Goal: Information Seeking & Learning: Learn about a topic

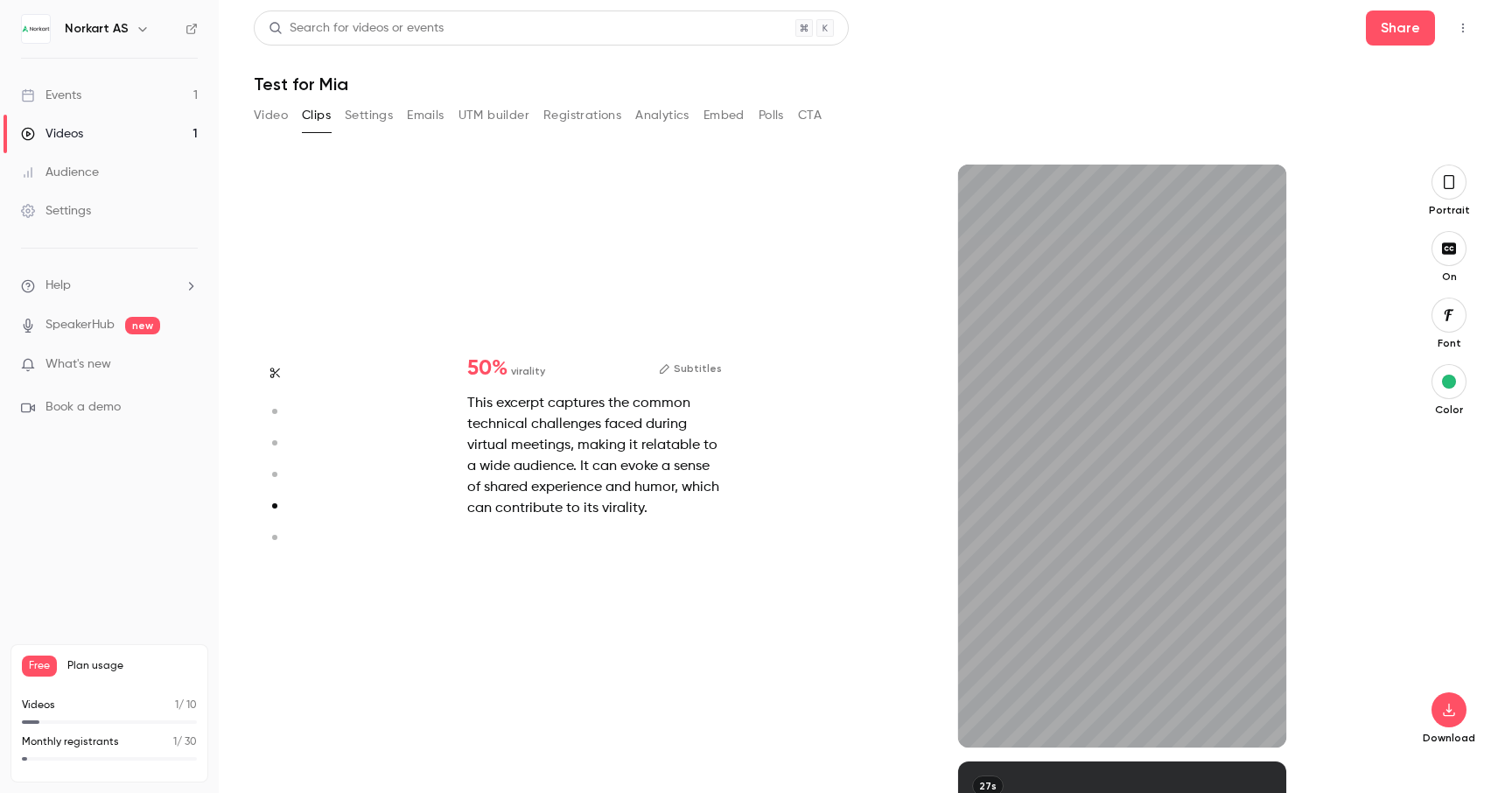
type input "*"
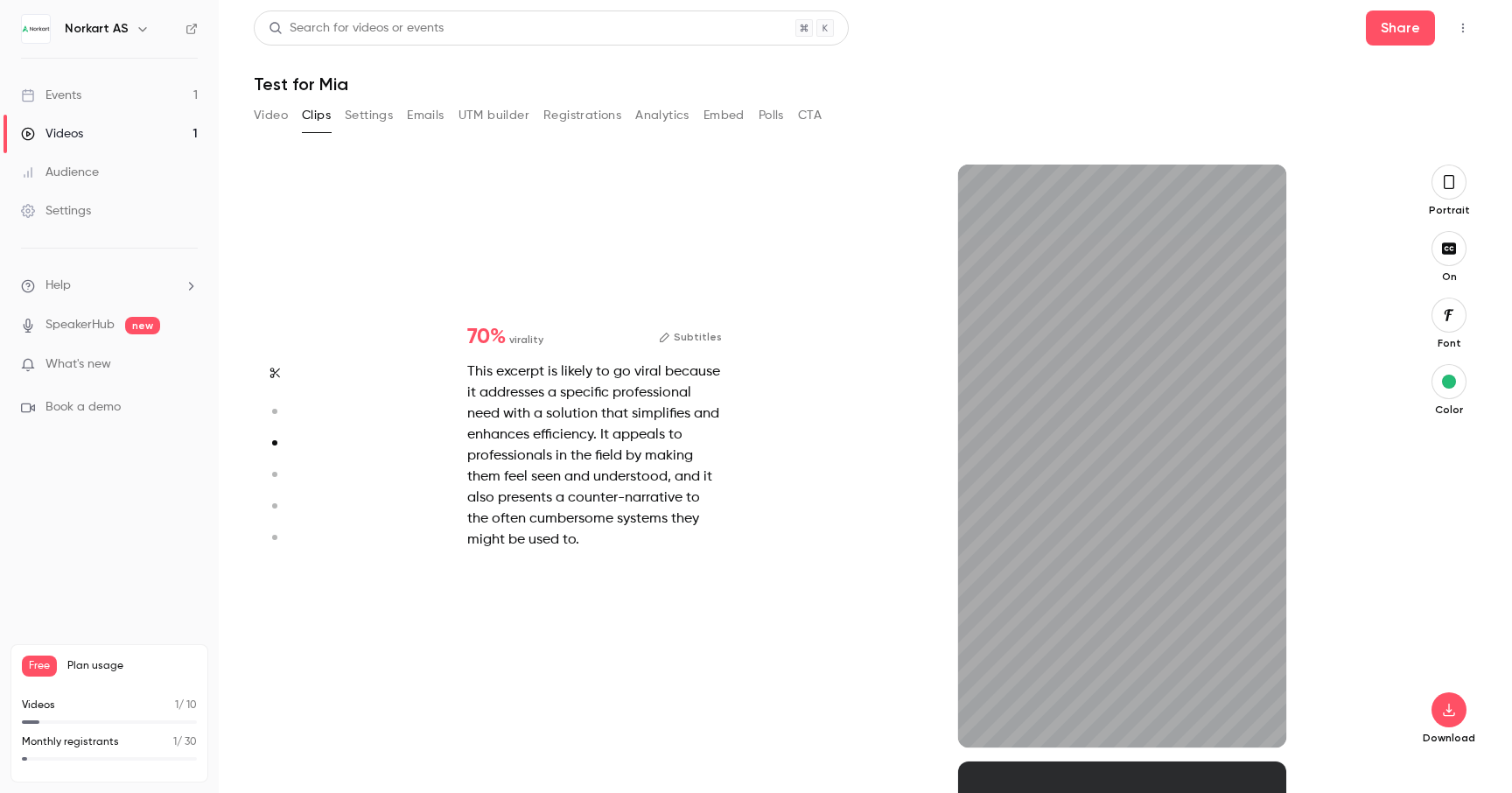
scroll to position [1193, 0]
type input "*"
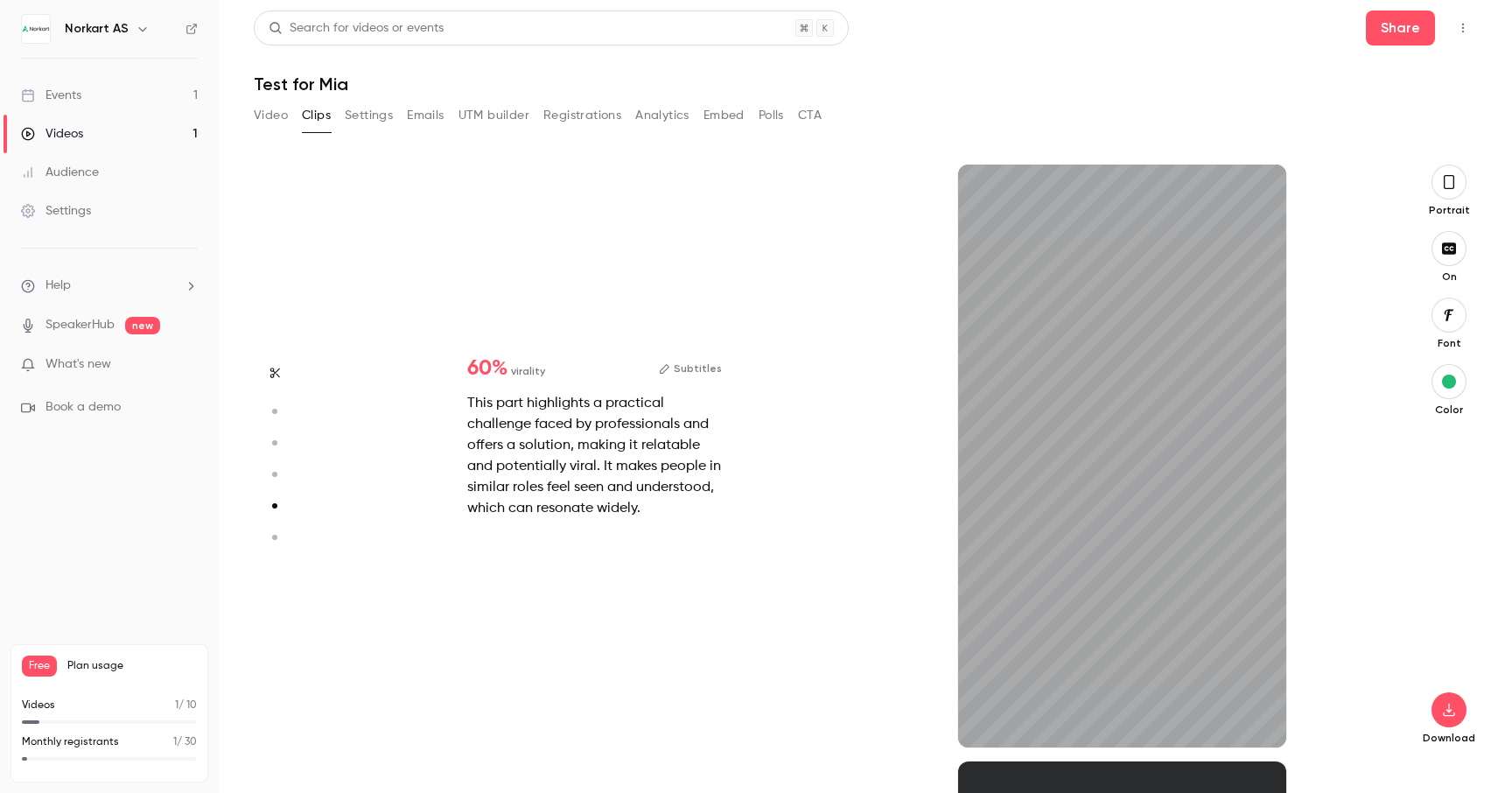
type input "*"
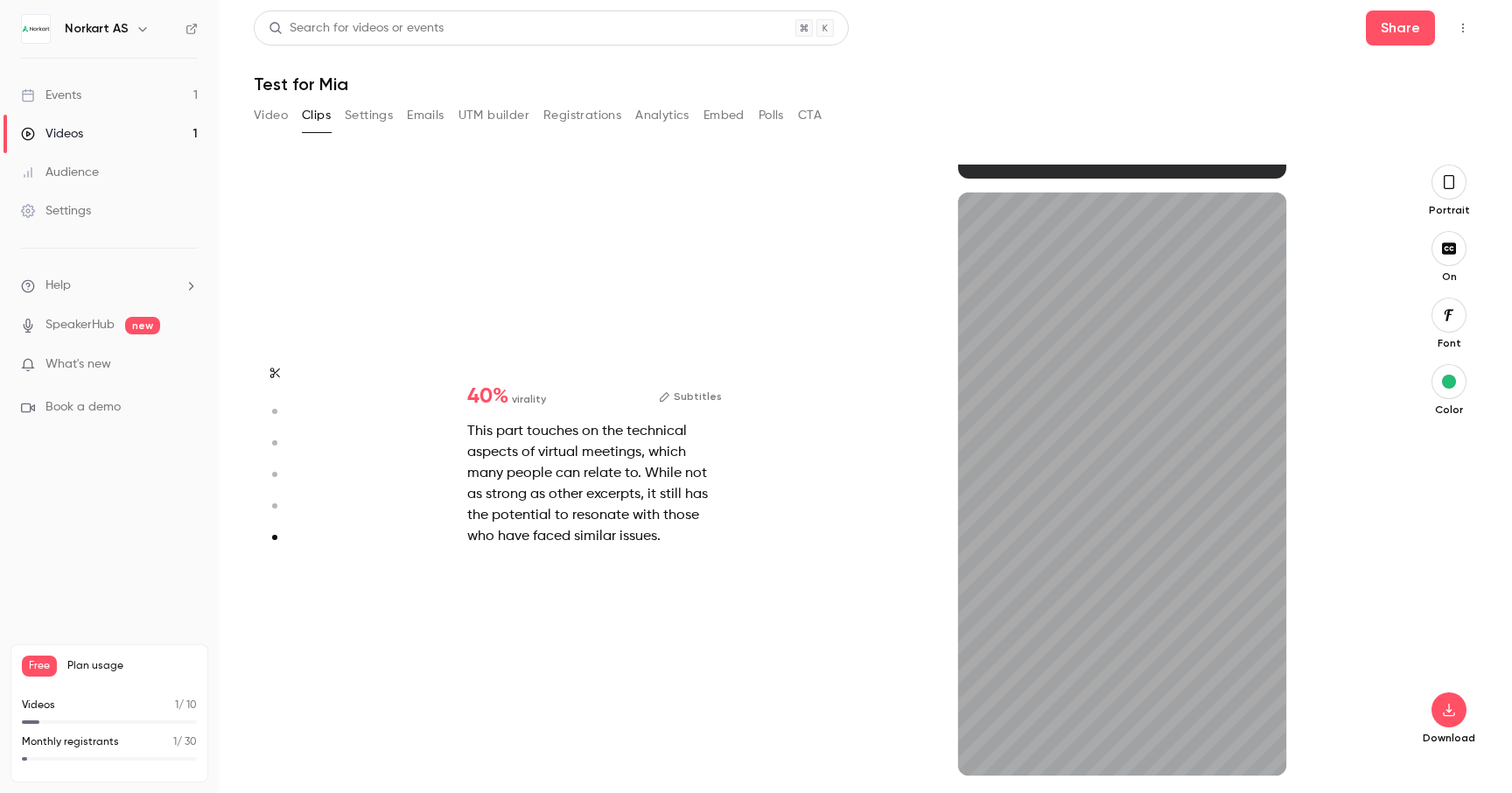
scroll to position [2955, 0]
type input "***"
click at [268, 121] on button "Video" at bounding box center [271, 115] width 34 height 28
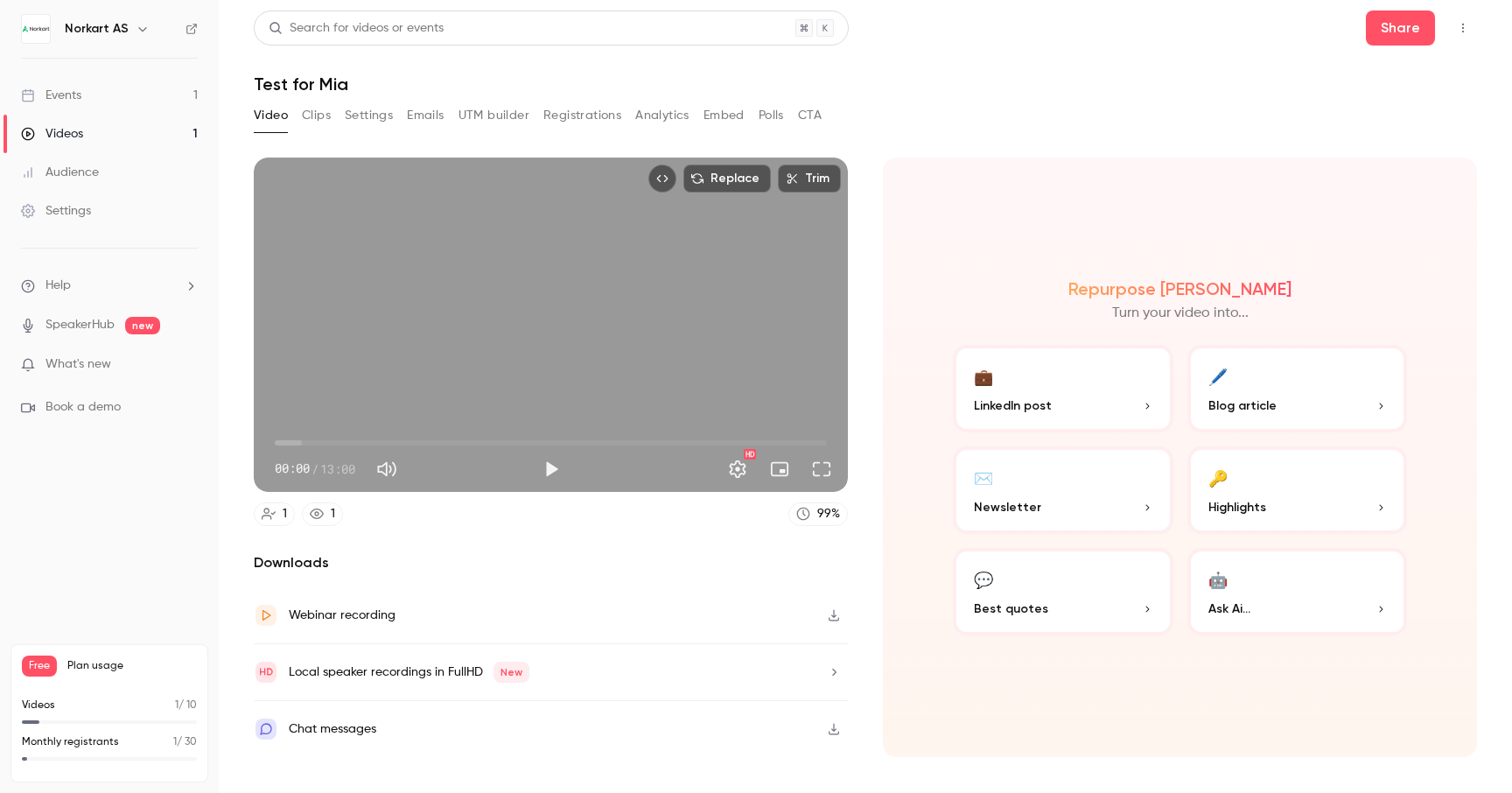
click at [1081, 492] on button "✉️ Newsletter" at bounding box center [1063, 490] width 221 height 88
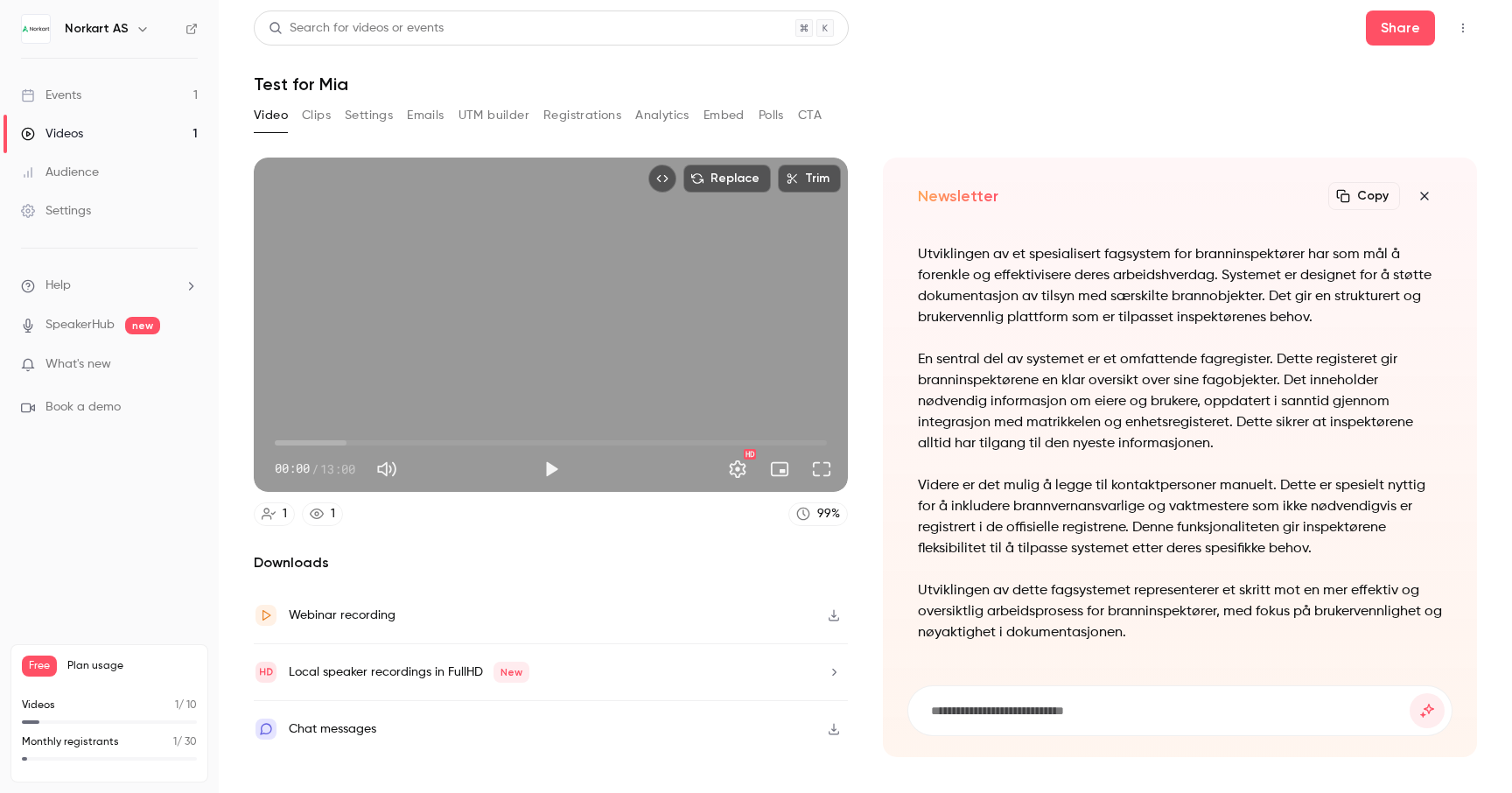
scroll to position [-29, 0]
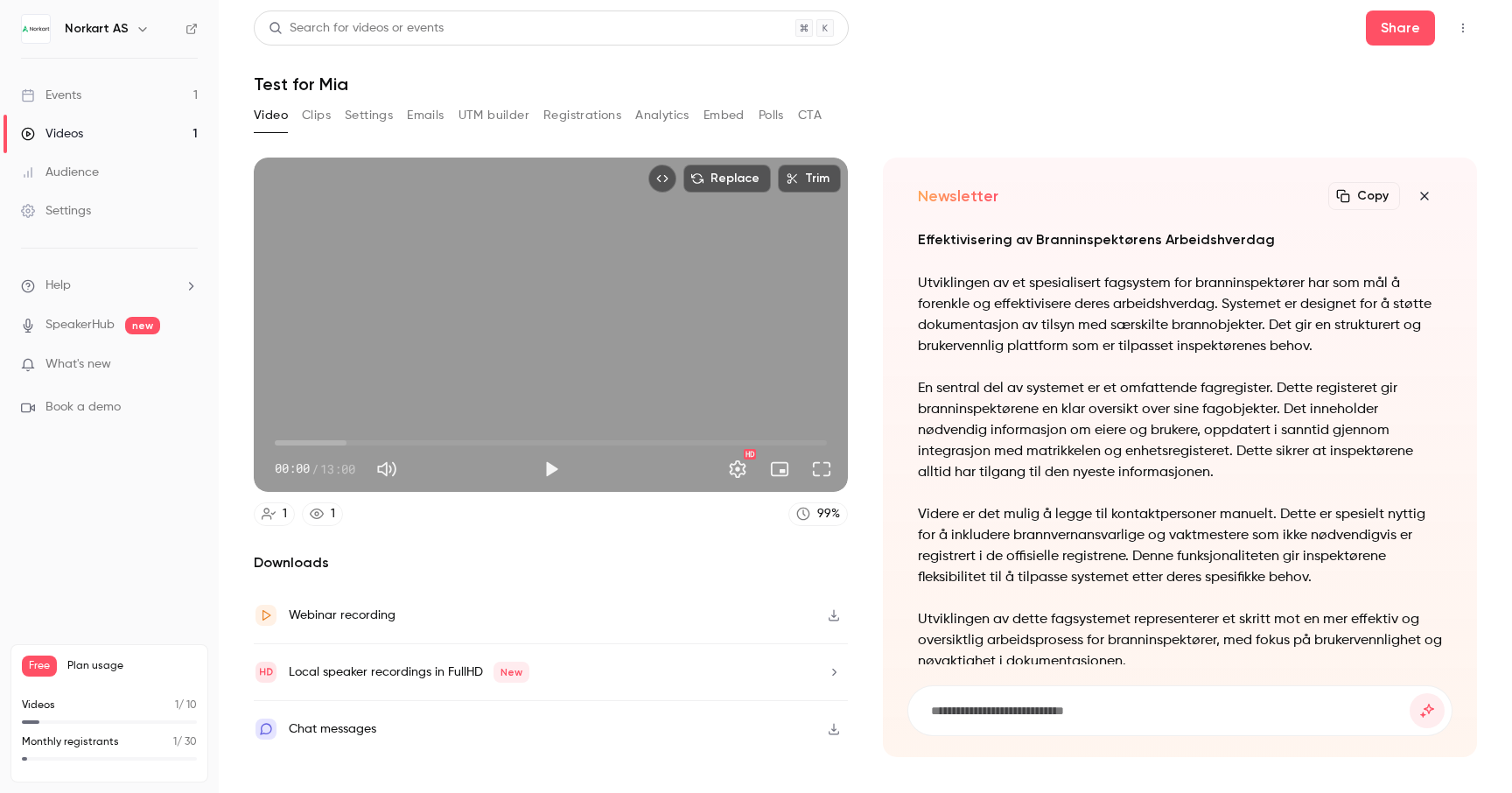
click at [1426, 192] on icon "button" at bounding box center [1425, 195] width 21 height 14
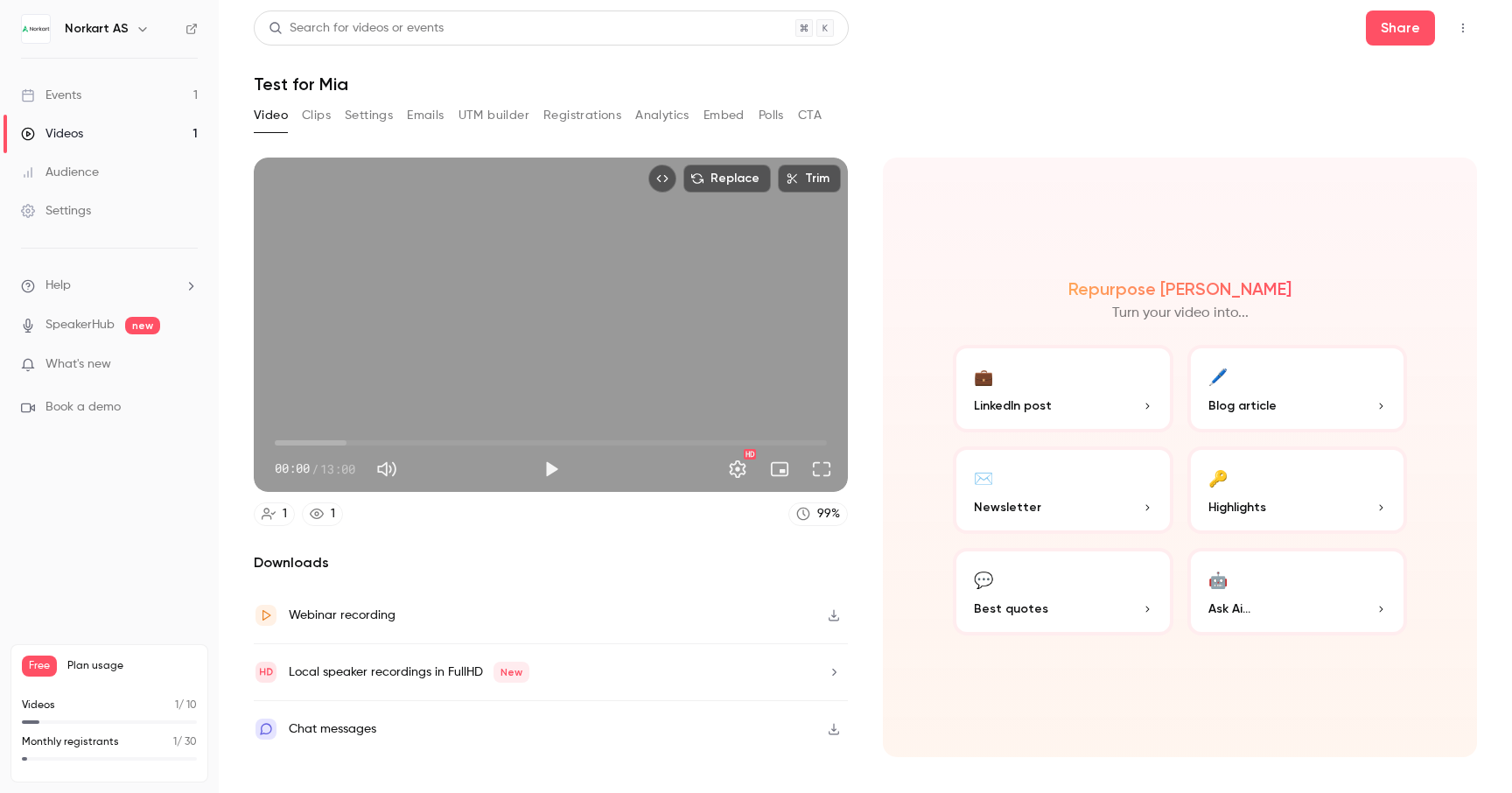
click at [970, 620] on button "💬 Best quotes" at bounding box center [1063, 591] width 221 height 88
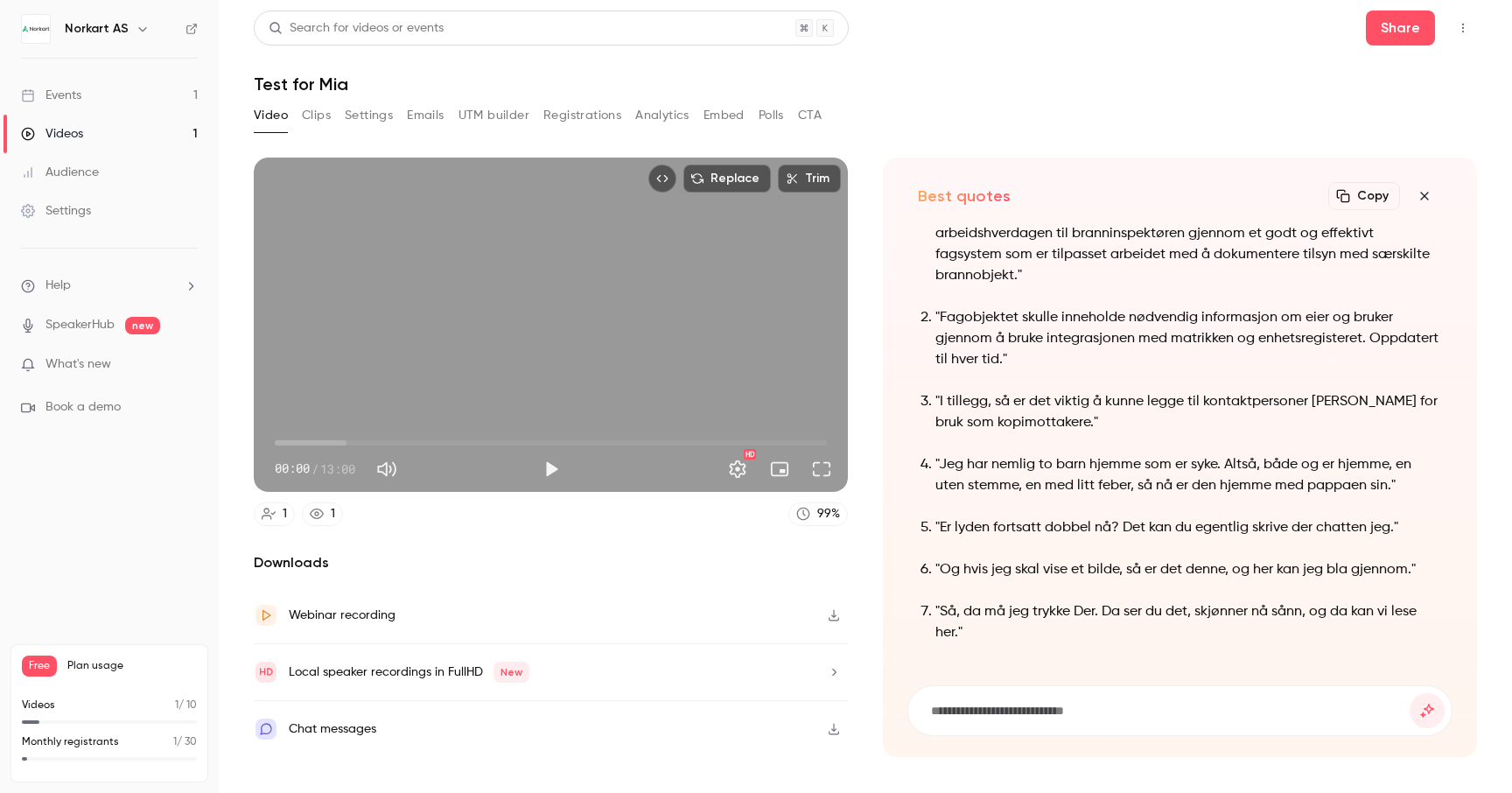
click at [388, 469] on button "Mute" at bounding box center [386, 468] width 35 height 35
type input "*"
click at [306, 440] on span "00:00" at bounding box center [551, 443] width 552 height 28
click at [326, 440] on span "00:44" at bounding box center [551, 443] width 552 height 28
click at [372, 437] on span "01:11" at bounding box center [551, 443] width 552 height 28
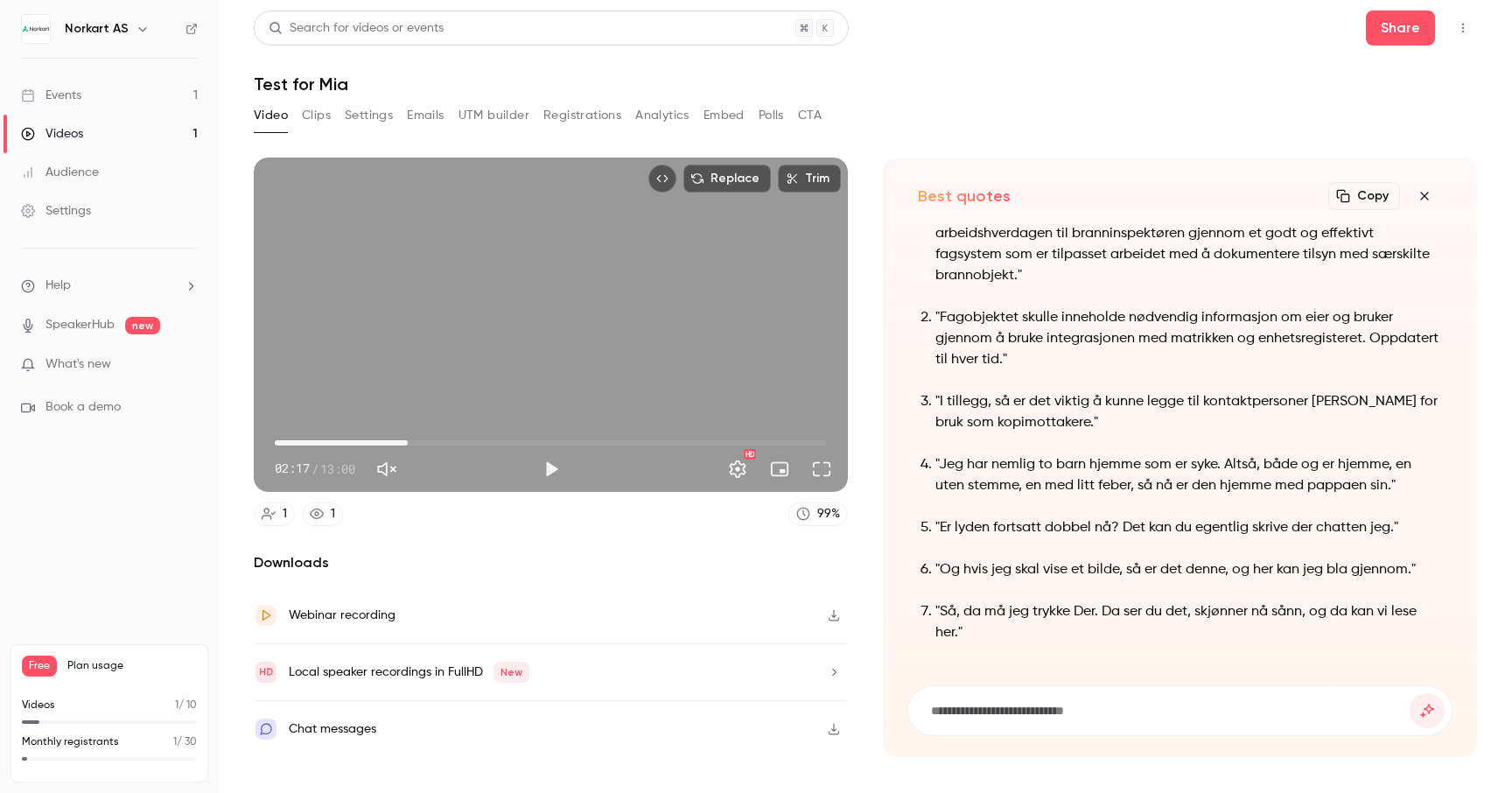
click at [408, 438] on span "03:08" at bounding box center [551, 443] width 552 height 28
click at [436, 445] on span "03:48" at bounding box center [551, 443] width 552 height 28
click at [481, 438] on span "04:50" at bounding box center [551, 443] width 552 height 28
click at [543, 435] on span "04:50" at bounding box center [551, 443] width 552 height 28
click at [591, 440] on span "06:18" at bounding box center [551, 443] width 552 height 28
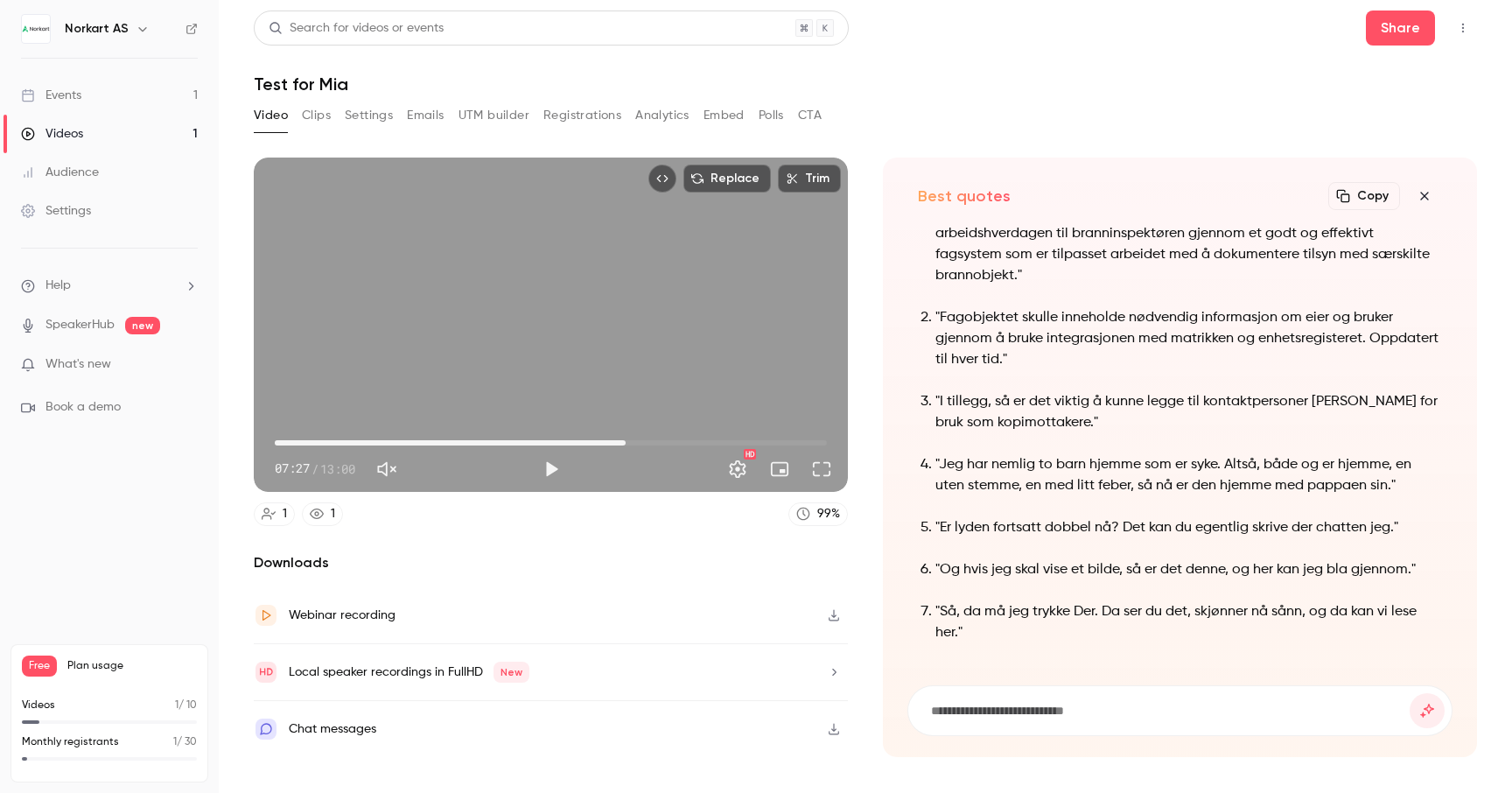
click at [626, 438] on span "08:16" at bounding box center [551, 443] width 552 height 28
click at [655, 438] on span "08:16" at bounding box center [551, 443] width 552 height 28
click at [687, 443] on span "08:58" at bounding box center [551, 443] width 552 height 28
click at [705, 443] on span "10:07" at bounding box center [551, 443] width 552 height 28
click at [602, 557] on h2 "Downloads" at bounding box center [551, 563] width 594 height 21
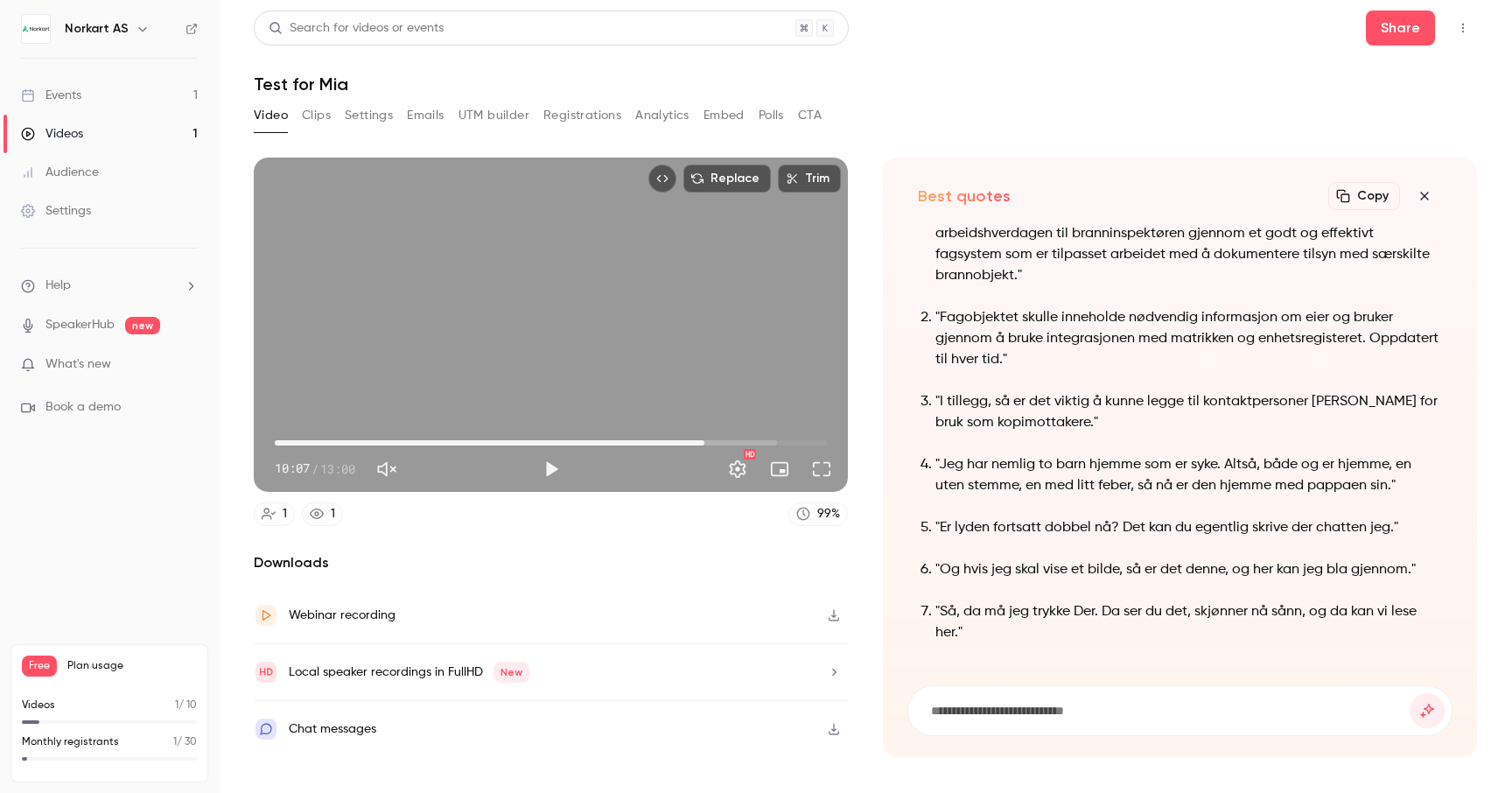
type input "*****"
